Goal: Information Seeking & Learning: Understand process/instructions

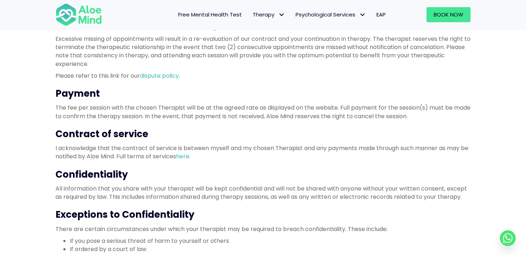
scroll to position [216, 0]
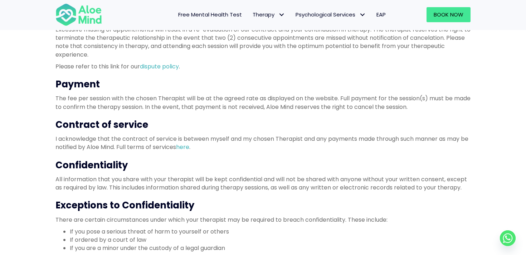
click at [213, 181] on p "All information that you share with your therapist will be kept confidential an…" at bounding box center [262, 183] width 415 height 16
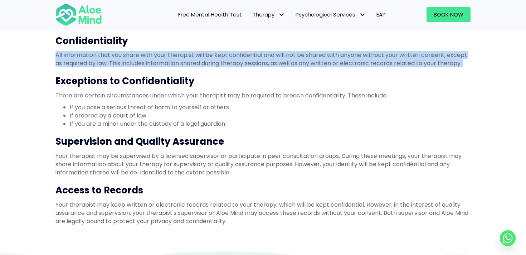
scroll to position [346, 0]
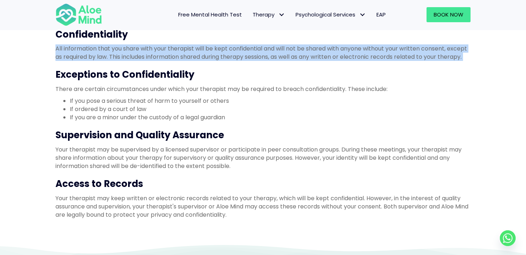
click at [202, 165] on p "Your therapist may be supervised by a licensed supervisor or participate in pee…" at bounding box center [262, 157] width 415 height 25
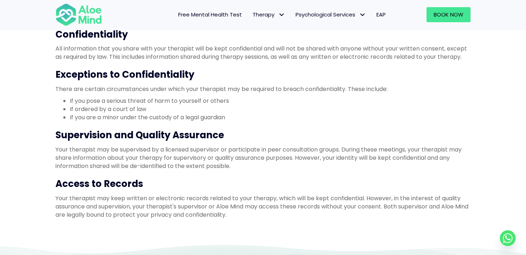
click at [202, 165] on p "Your therapist may be supervised by a licensed supervisor or participate in pee…" at bounding box center [262, 157] width 415 height 25
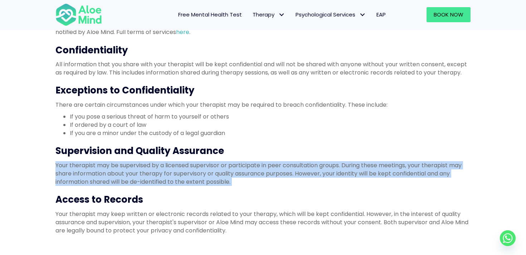
scroll to position [330, 0]
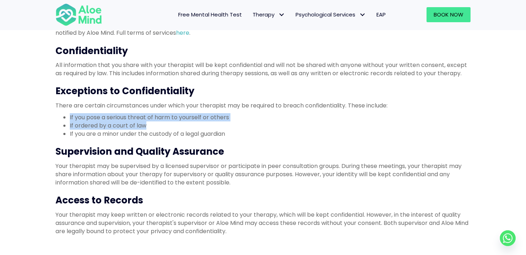
drag, startPoint x: 147, startPoint y: 127, endPoint x: 63, endPoint y: 112, distance: 85.1
click at [63, 112] on div "Introduction Thank you for considering our therapy services. Before proceeding,…" at bounding box center [262, 10] width 415 height 449
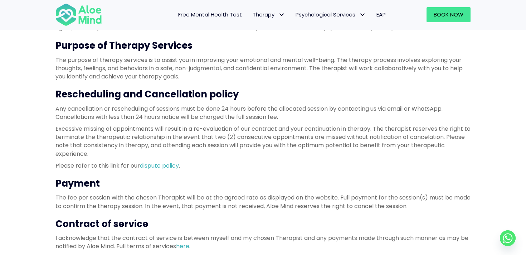
scroll to position [101, 0]
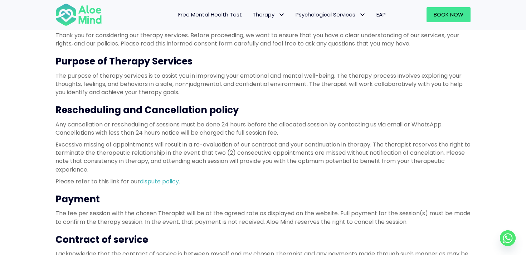
click at [85, 109] on h3 "Rescheduling and Cancellation policy" at bounding box center [262, 109] width 415 height 13
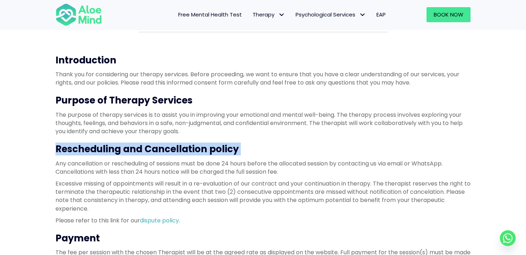
scroll to position [69, 0]
